Goal: Find specific page/section: Find specific page/section

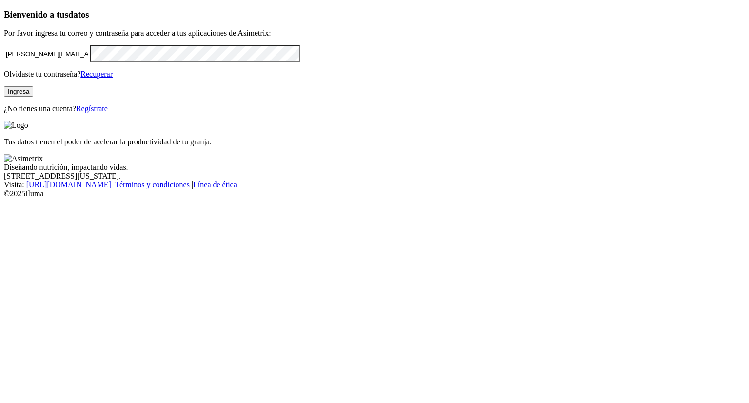
click at [33, 97] on button "Ingresa" at bounding box center [18, 91] width 29 height 10
